Goal: Task Accomplishment & Management: Manage account settings

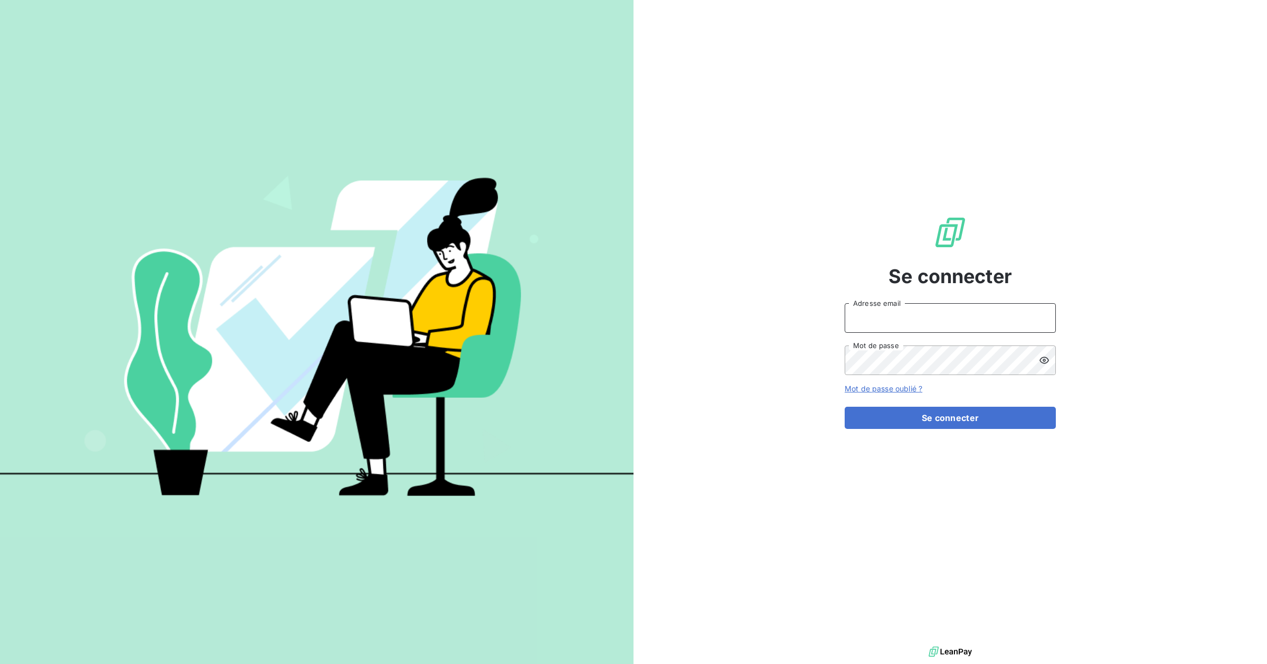
click at [906, 307] on input "Adresse email" at bounding box center [950, 318] width 211 height 30
click at [0, 663] on com-1password-button at bounding box center [0, 664] width 0 height 0
type input "[EMAIL_ADDRESS][DOMAIN_NAME]"
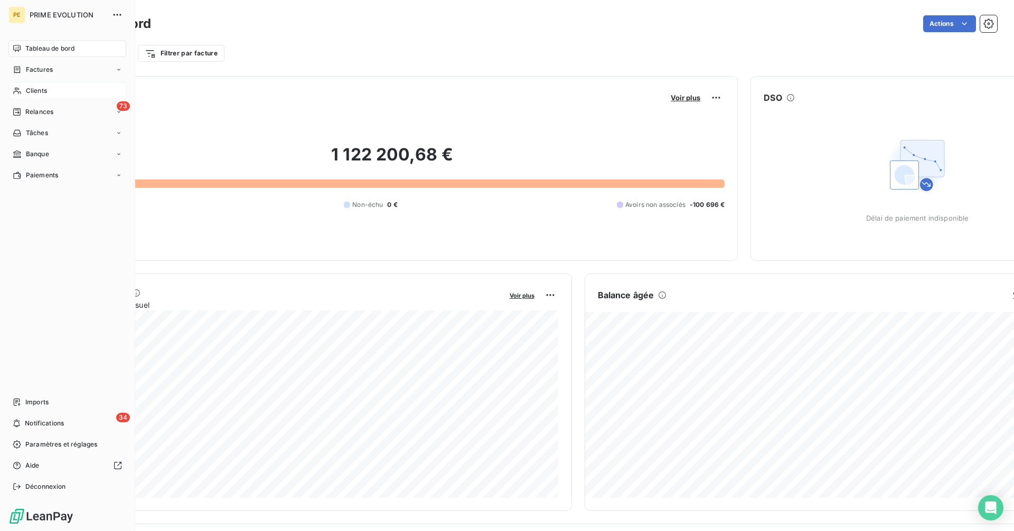
click at [26, 91] on span "Clients" at bounding box center [36, 91] width 21 height 10
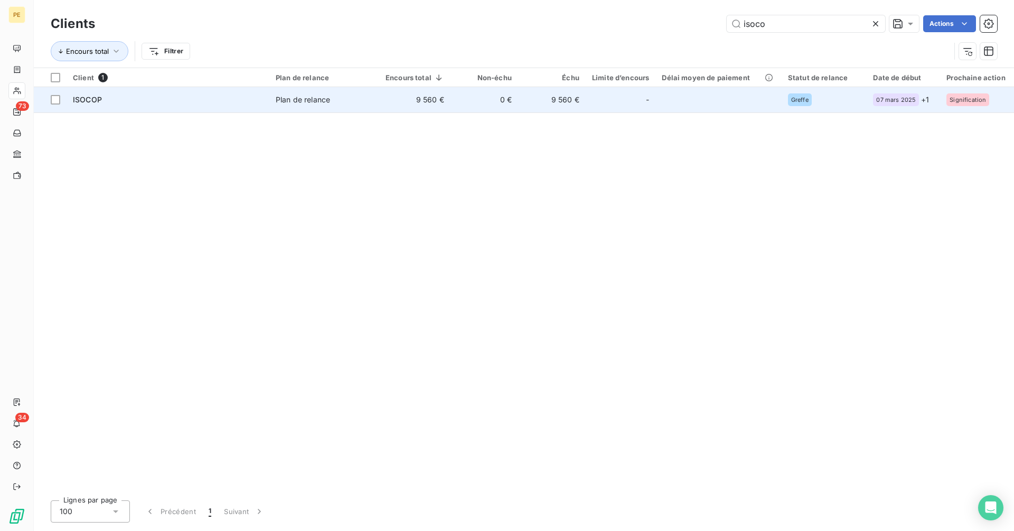
type input "isoco"
click at [373, 106] on td "Plan de relance" at bounding box center [324, 99] width 110 height 25
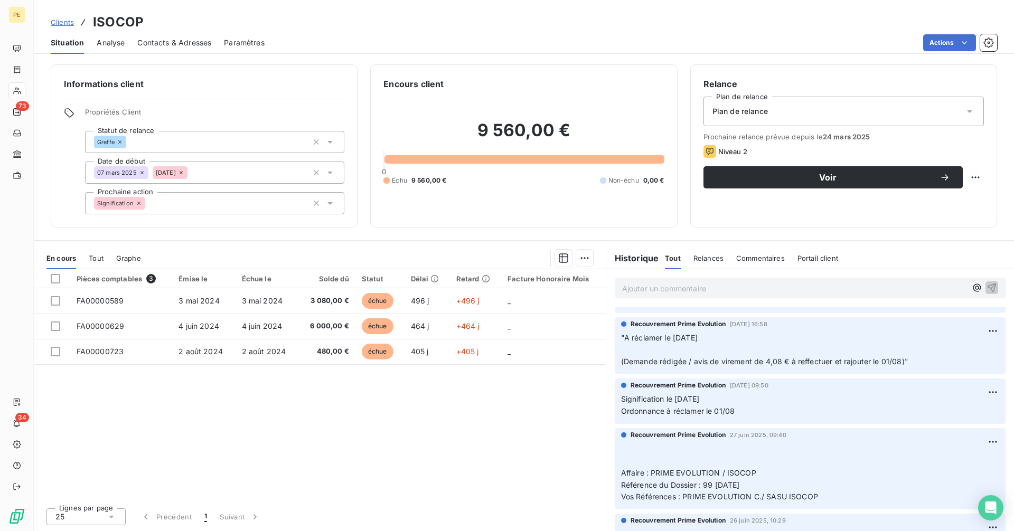
scroll to position [492, 0]
click at [193, 413] on div "Pièces comptables 3 Émise le Échue le Solde dû Statut Délai Retard Facture Hono…" at bounding box center [320, 384] width 572 height 230
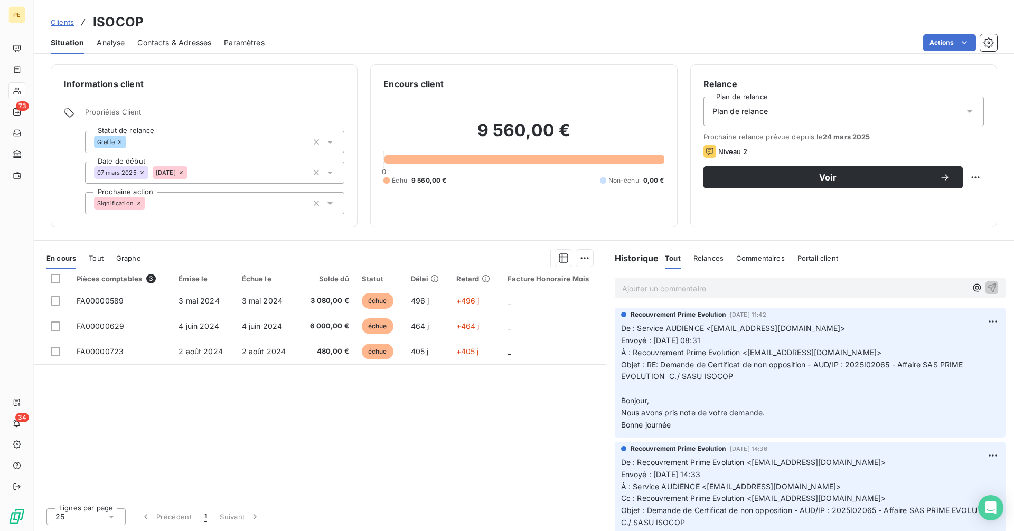
scroll to position [0, 0]
click at [722, 281] on div "Ajouter un commentaire ﻿" at bounding box center [794, 288] width 344 height 14
click at [720, 286] on p "Ajouter un commentaire ﻿" at bounding box center [794, 288] width 344 height 13
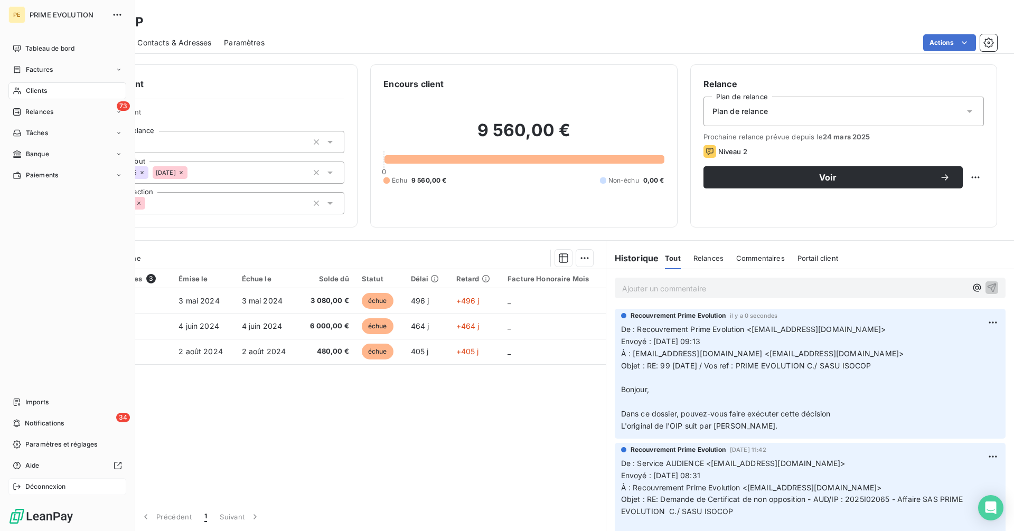
click at [31, 486] on span "Déconnexion" at bounding box center [45, 487] width 41 height 10
